Goal: Task Accomplishment & Management: Manage account settings

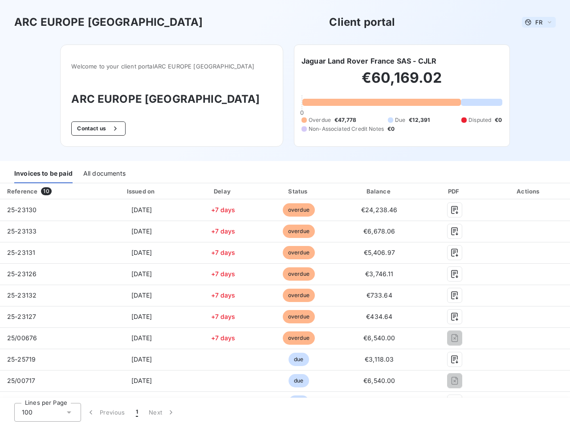
click at [535, 22] on span "FR" at bounding box center [538, 22] width 7 height 7
click at [114, 129] on button "Contact us" at bounding box center [98, 129] width 54 height 14
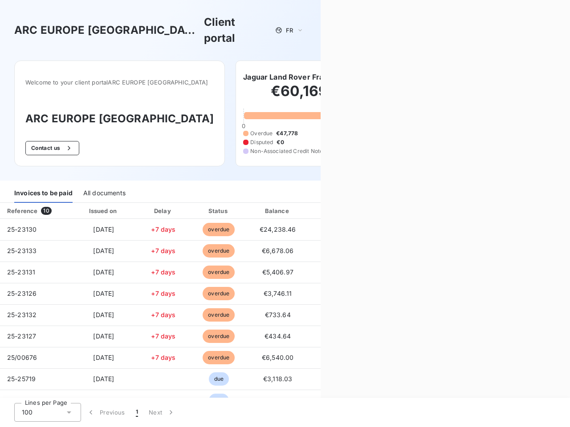
click at [365, 61] on div "Contact us Fill out the form below, and a member of our team will get back to y…" at bounding box center [444, 213] width 249 height 427
click at [43, 184] on div "Invoices to be paid" at bounding box center [43, 193] width 58 height 19
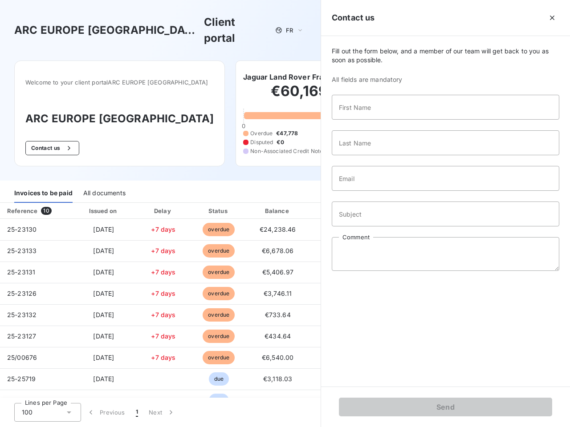
click at [104, 184] on div "All documents" at bounding box center [104, 193] width 42 height 19
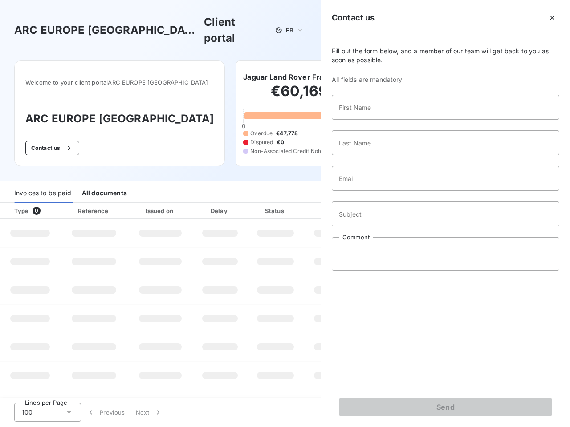
click at [48, 203] on th "Type 0" at bounding box center [30, 211] width 60 height 16
click at [139, 203] on th "Issued on" at bounding box center [160, 211] width 65 height 16
